Goal: Use online tool/utility: Utilize a website feature to perform a specific function

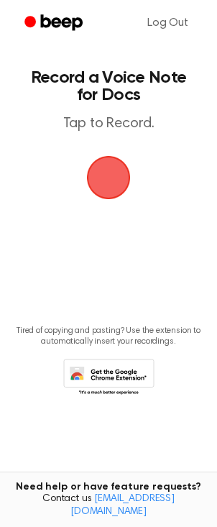
click at [111, 180] on span "button" at bounding box center [108, 177] width 81 height 81
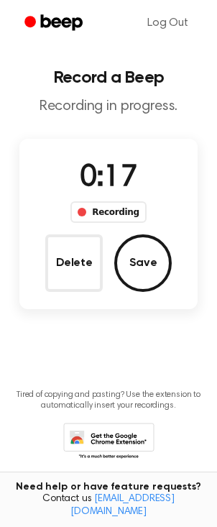
click at [136, 276] on button "Save" at bounding box center [143, 263] width 58 height 58
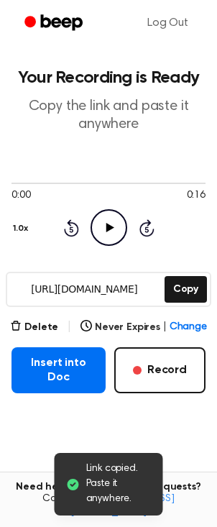
click at [111, 224] on icon "Play Audio" at bounding box center [109, 227] width 37 height 37
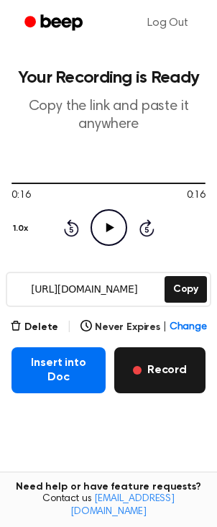
click at [169, 375] on button "Record" at bounding box center [159, 370] width 91 height 46
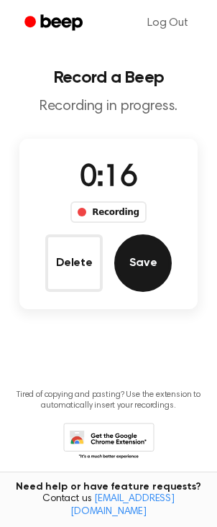
click at [132, 252] on button "Save" at bounding box center [143, 263] width 58 height 58
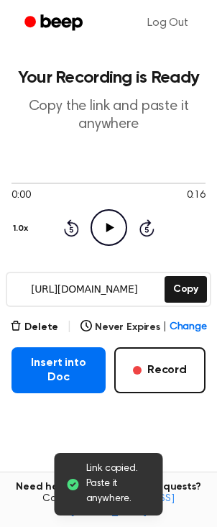
click at [114, 224] on icon "Play Audio" at bounding box center [109, 227] width 37 height 37
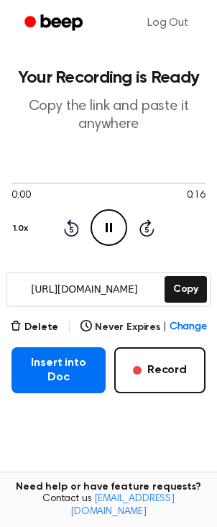
click at [108, 233] on icon "Pause Audio" at bounding box center [109, 227] width 37 height 37
click at [111, 231] on icon "Play Audio" at bounding box center [109, 227] width 37 height 37
drag, startPoint x: 9, startPoint y: 186, endPoint x: 24, endPoint y: 189, distance: 14.8
click at [24, 189] on div "0:00 0:16 Your browser does not support the [object Object] element." at bounding box center [109, 190] width 194 height 27
click at [52, 173] on div "0:00 0:16 Your browser does not support the [object Object] element. 1.0x Rewin…" at bounding box center [109, 211] width 194 height 109
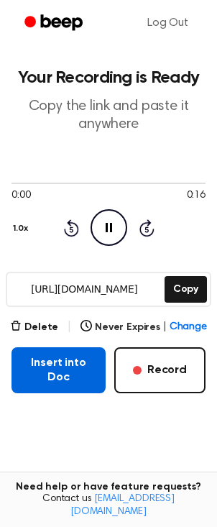
click at [47, 383] on button "Insert into Doc" at bounding box center [59, 370] width 94 height 46
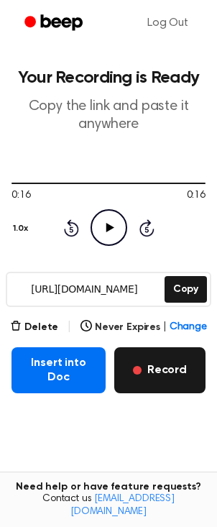
click at [173, 372] on button "Record" at bounding box center [159, 370] width 91 height 46
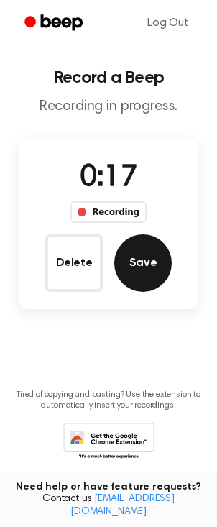
click at [141, 281] on button "Save" at bounding box center [143, 263] width 58 height 58
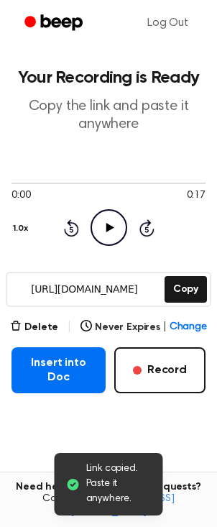
click at [110, 229] on icon at bounding box center [110, 227] width 8 height 9
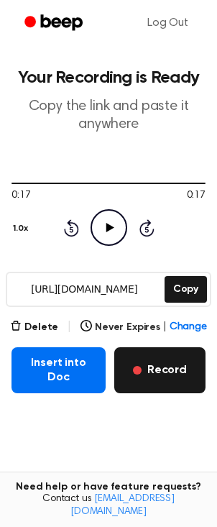
click at [161, 380] on button "Record" at bounding box center [159, 370] width 91 height 46
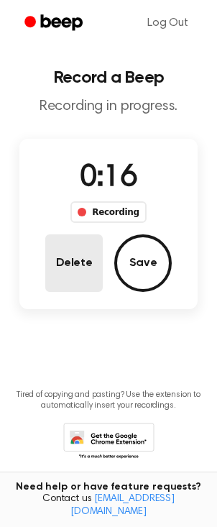
click at [78, 259] on button "Delete" at bounding box center [74, 263] width 58 height 58
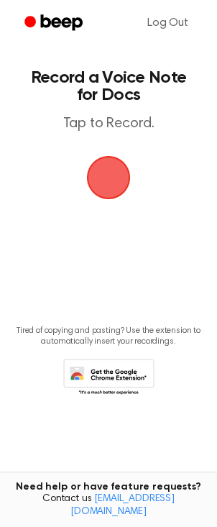
click at [113, 183] on span "button" at bounding box center [107, 177] width 65 height 65
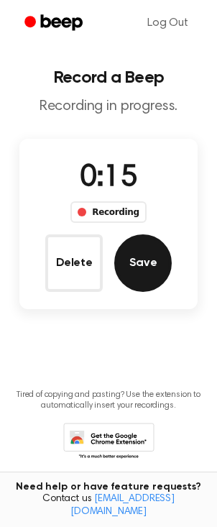
click at [150, 273] on button "Save" at bounding box center [143, 263] width 58 height 58
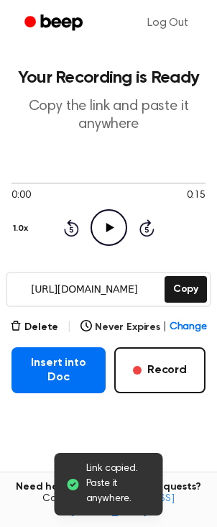
click at [113, 226] on icon "Play Audio" at bounding box center [109, 227] width 37 height 37
